Goal: Task Accomplishment & Management: Use online tool/utility

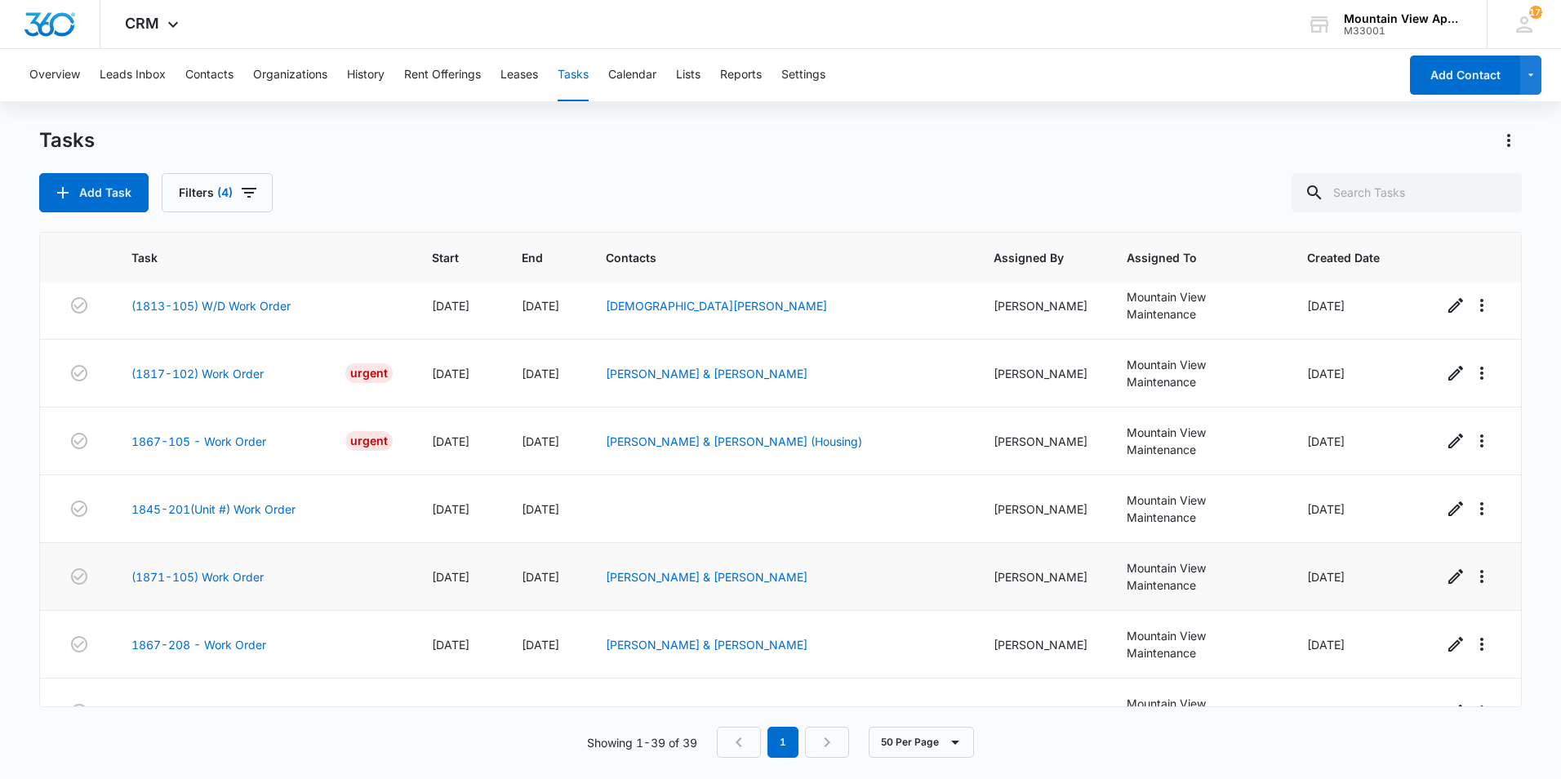
scroll to position [408, 0]
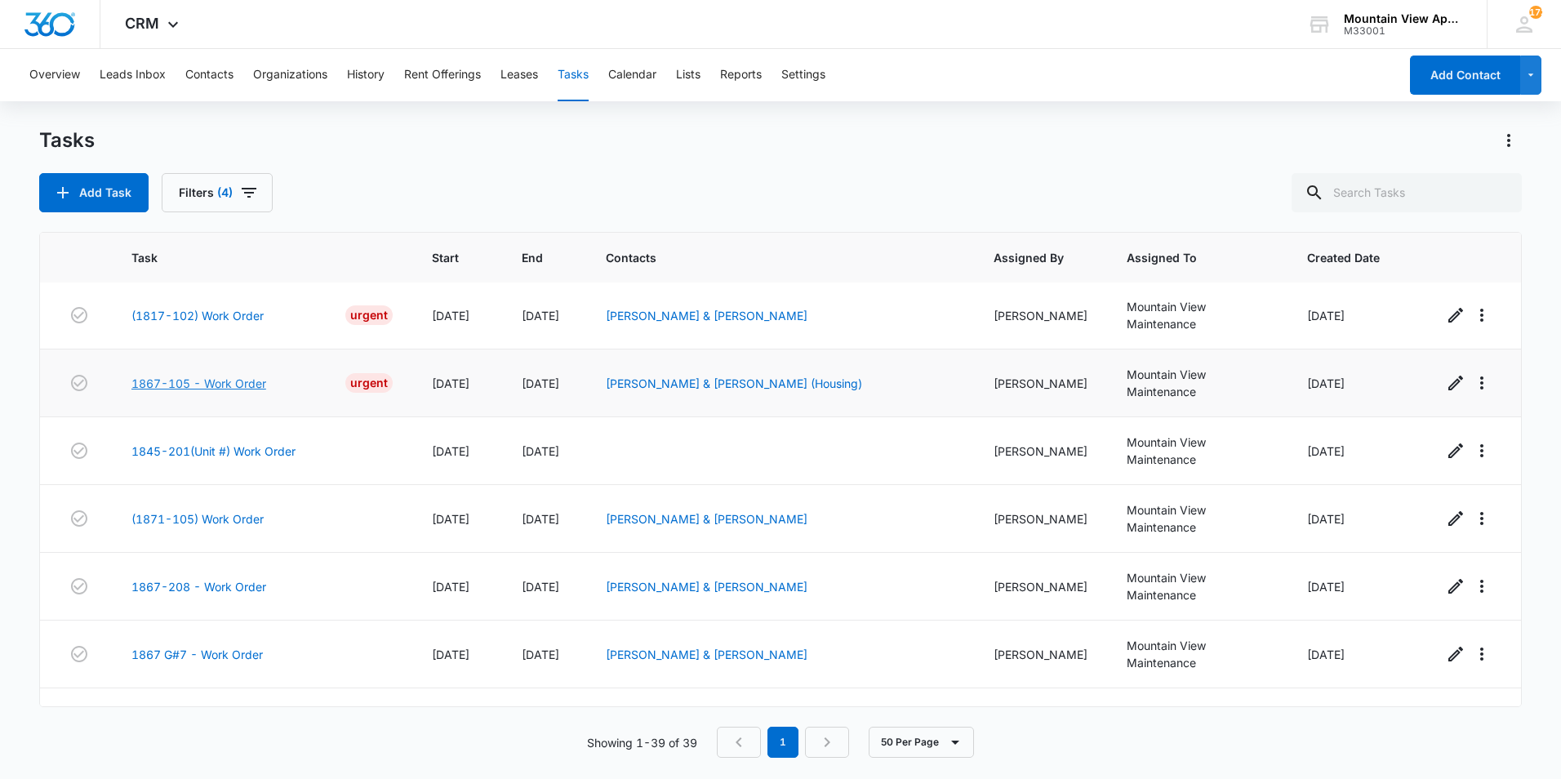
click at [256, 375] on link "1867-105 - Work Order" at bounding box center [198, 383] width 135 height 17
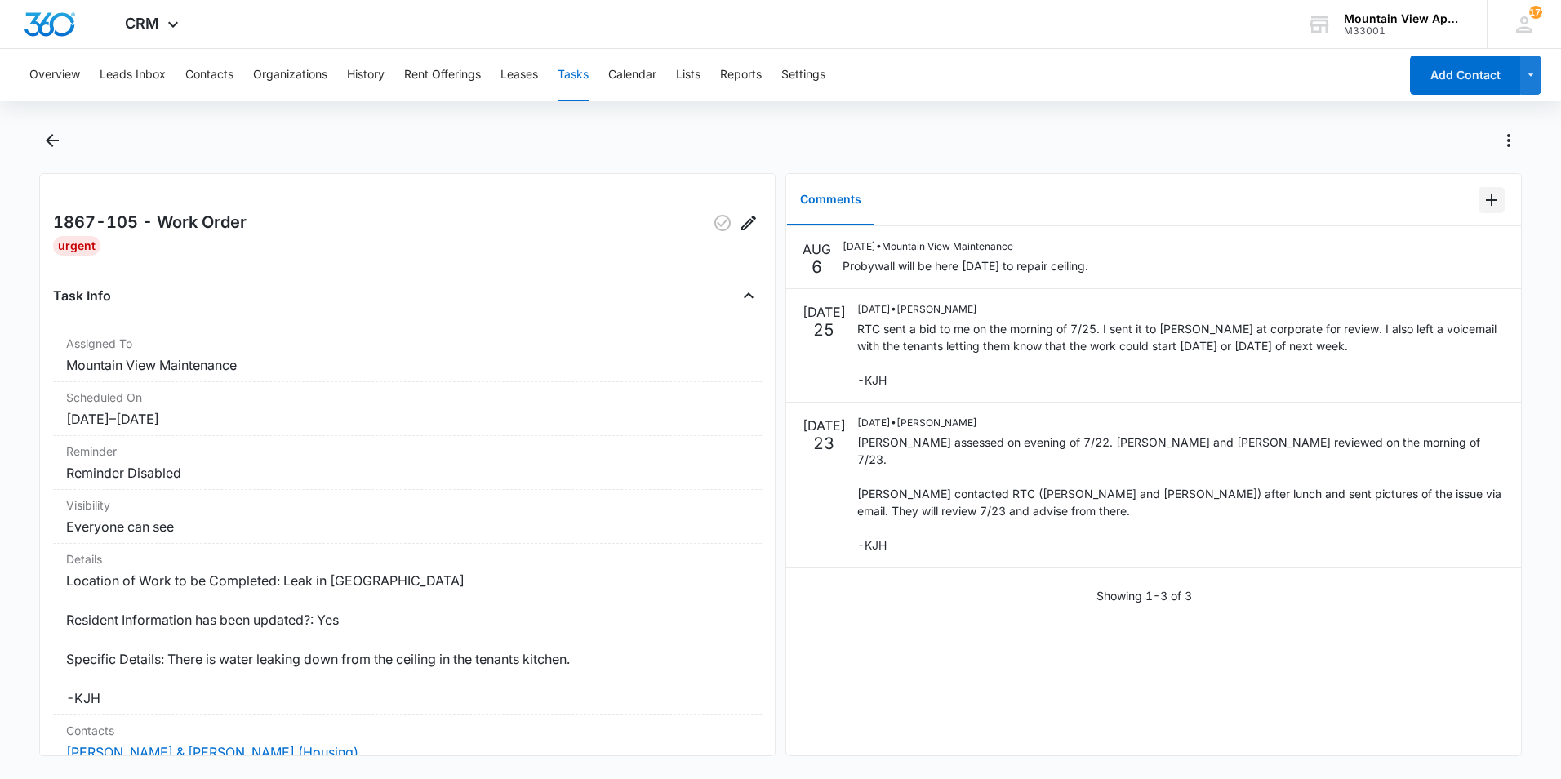
click at [1482, 202] on icon "Add Comment" at bounding box center [1492, 200] width 20 height 20
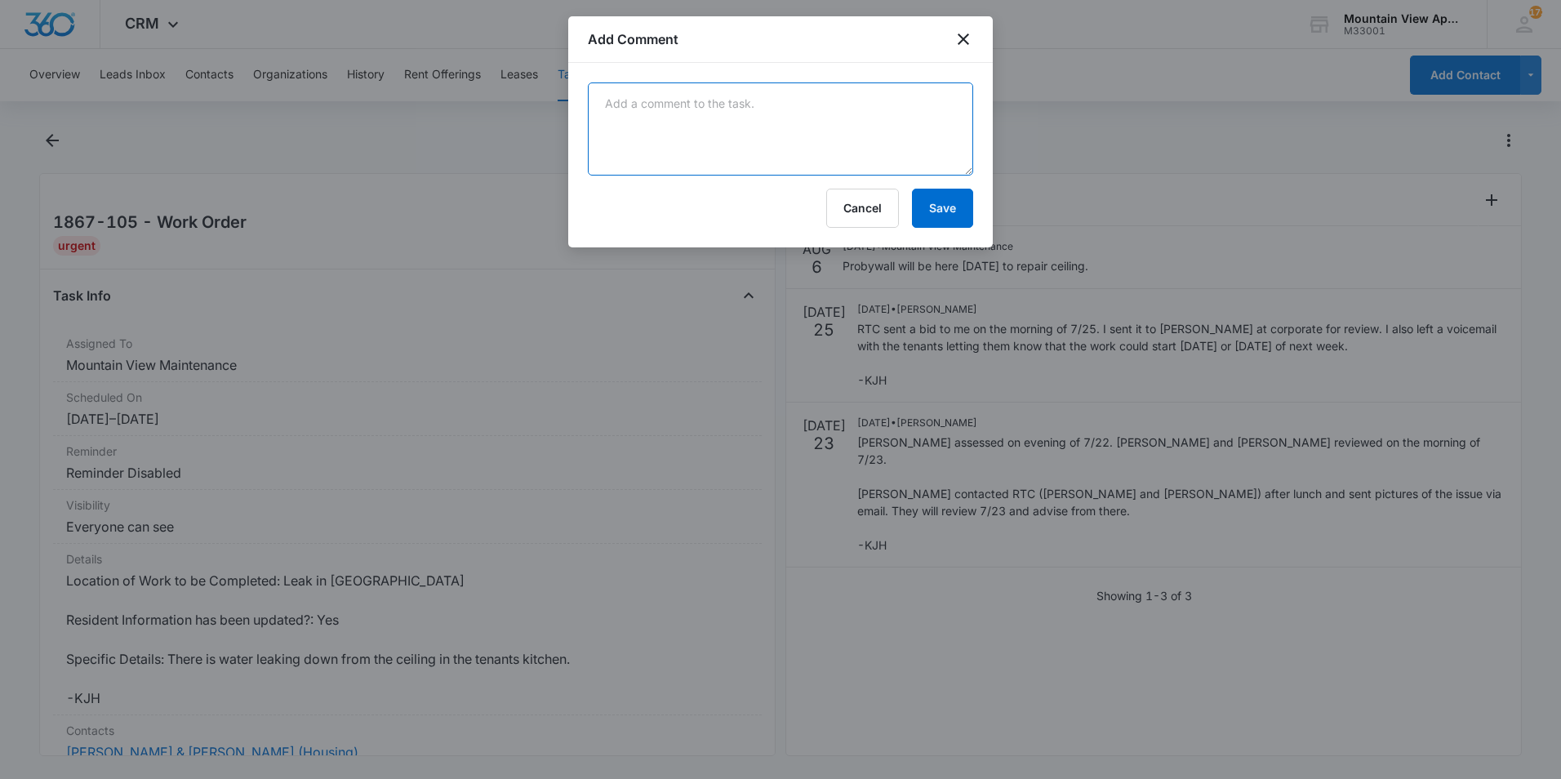
click at [869, 127] on textarea at bounding box center [780, 128] width 385 height 93
type textarea "Ceiling repaired and painted. No further action needed."
click at [954, 204] on button "Save" at bounding box center [942, 208] width 61 height 39
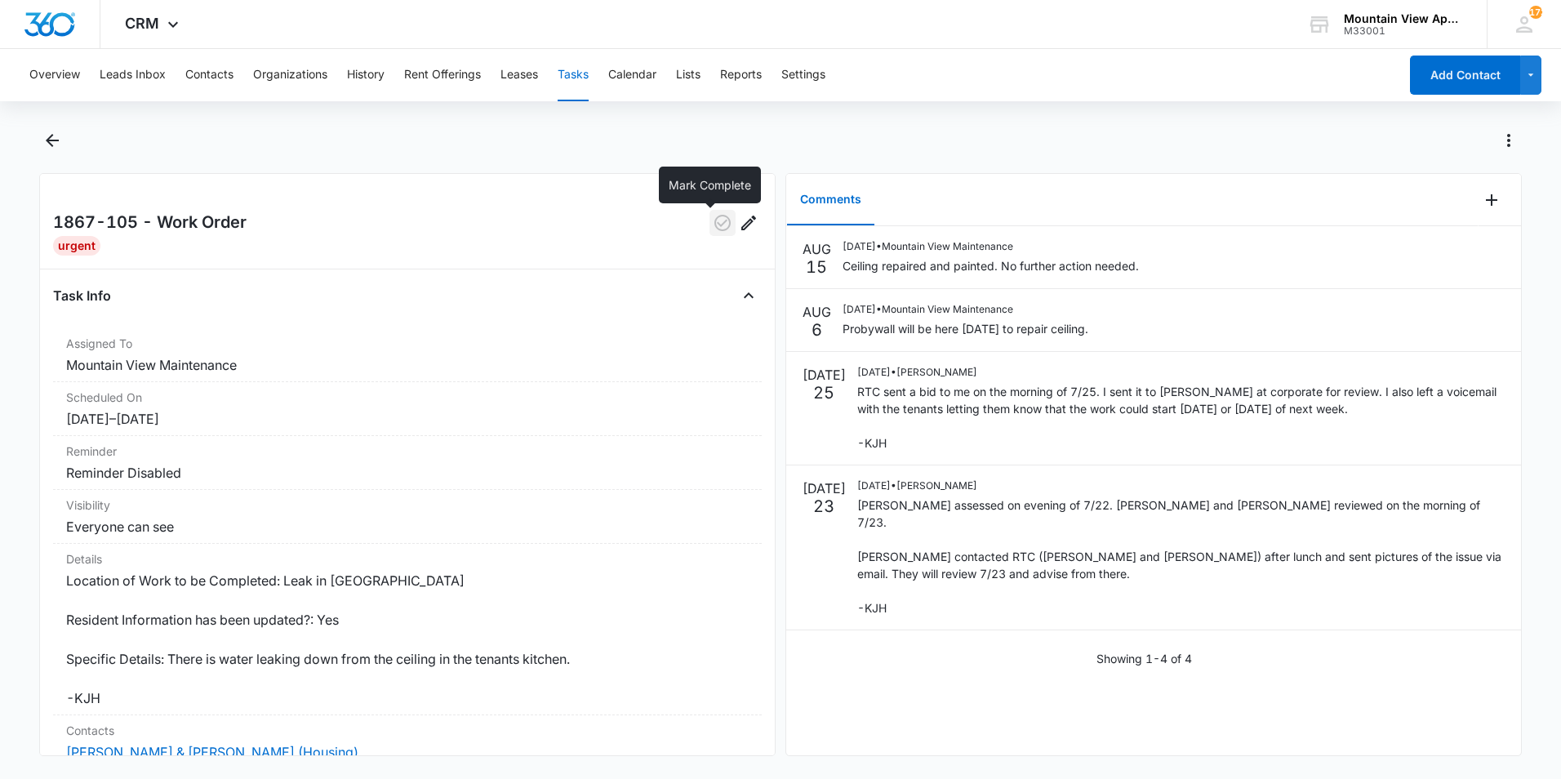
click at [715, 229] on icon "button" at bounding box center [723, 223] width 16 height 16
click at [51, 141] on icon "Back" at bounding box center [52, 140] width 13 height 13
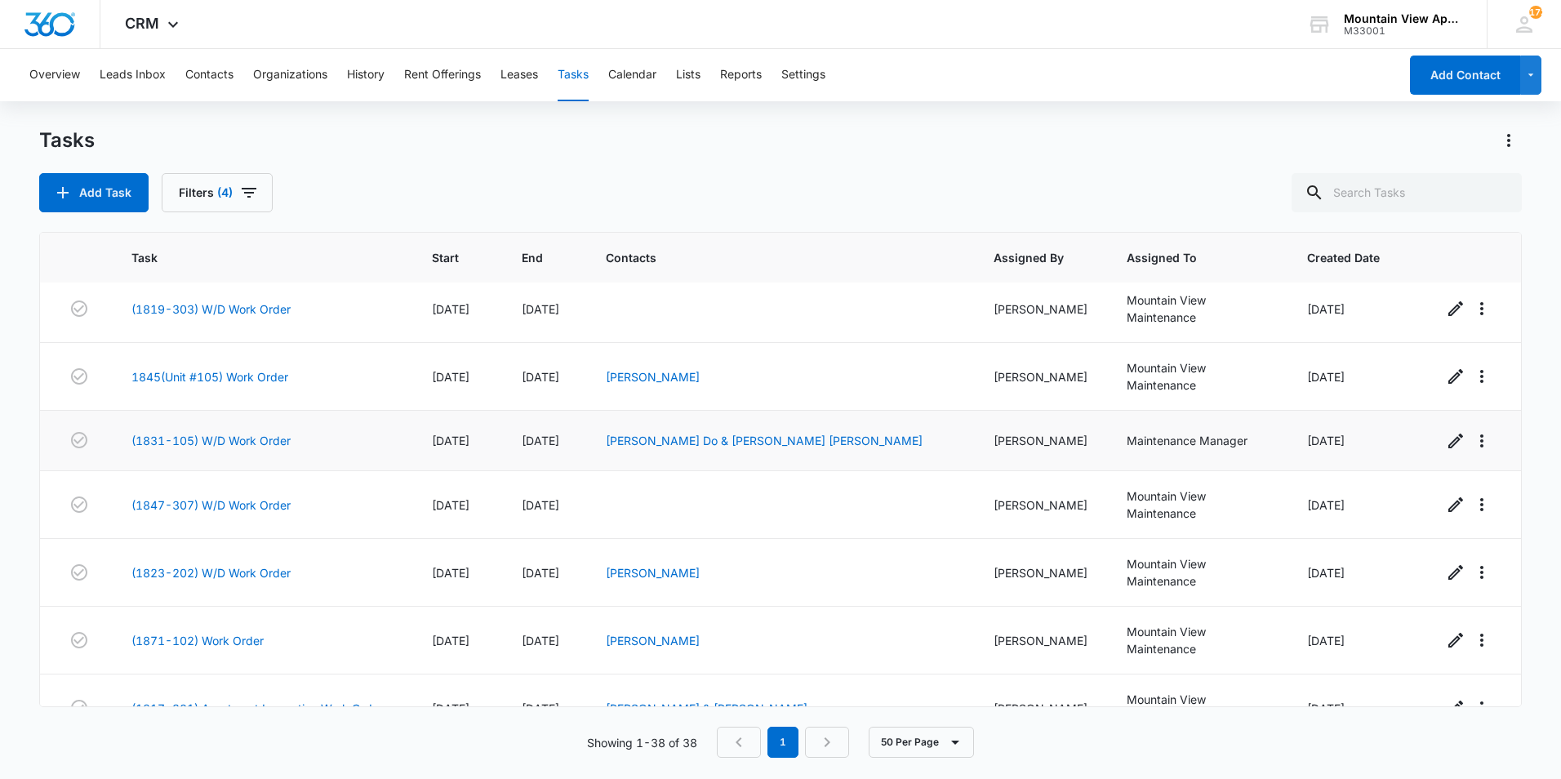
scroll to position [1062, 0]
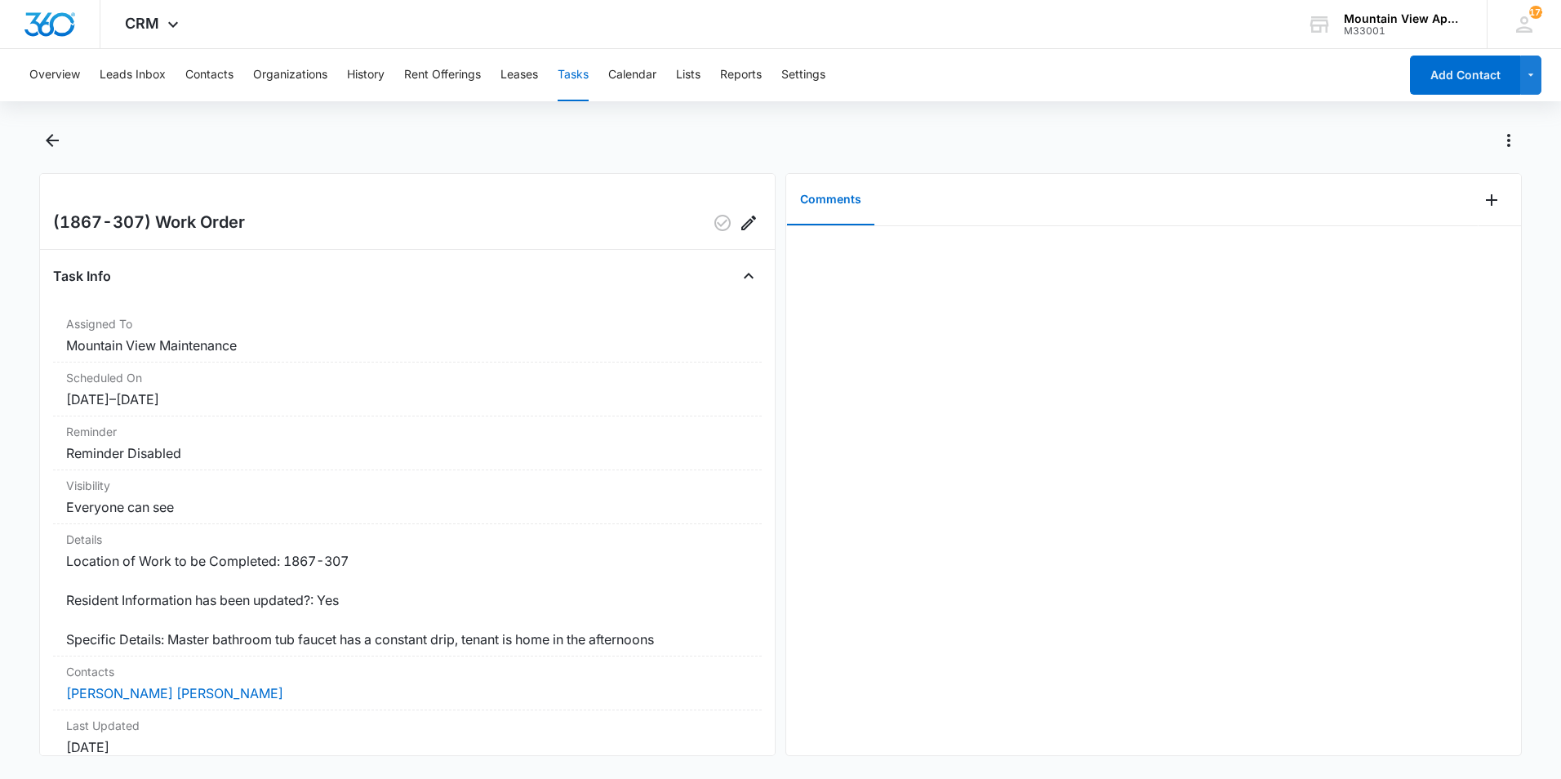
click at [728, 150] on div at bounding box center [798, 140] width 1448 height 26
click at [48, 141] on icon "Back" at bounding box center [52, 140] width 13 height 13
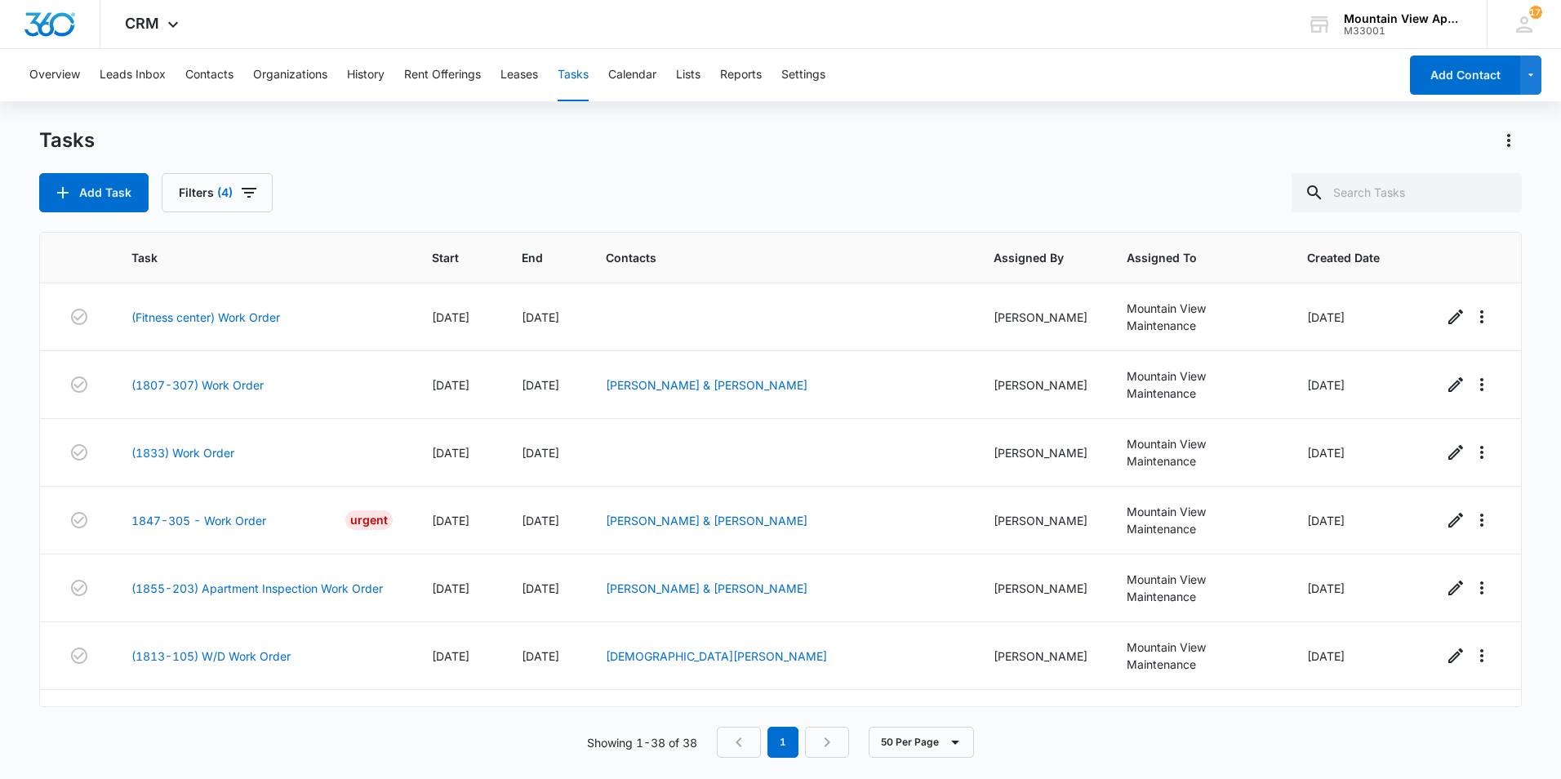
click at [853, 150] on div "Tasks" at bounding box center [780, 140] width 1483 height 26
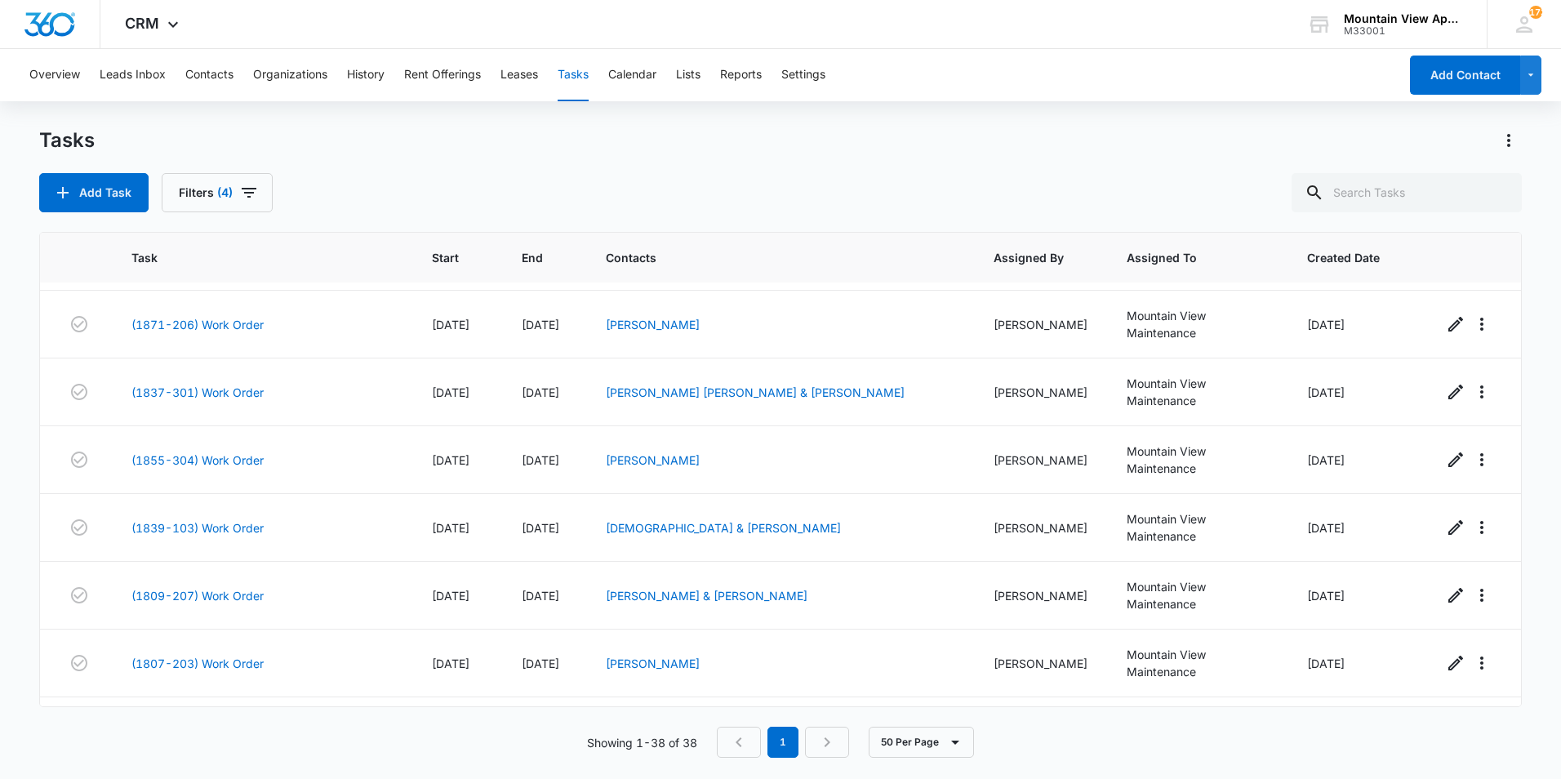
scroll to position [1873, 0]
